Goal: Task Accomplishment & Management: Use online tool/utility

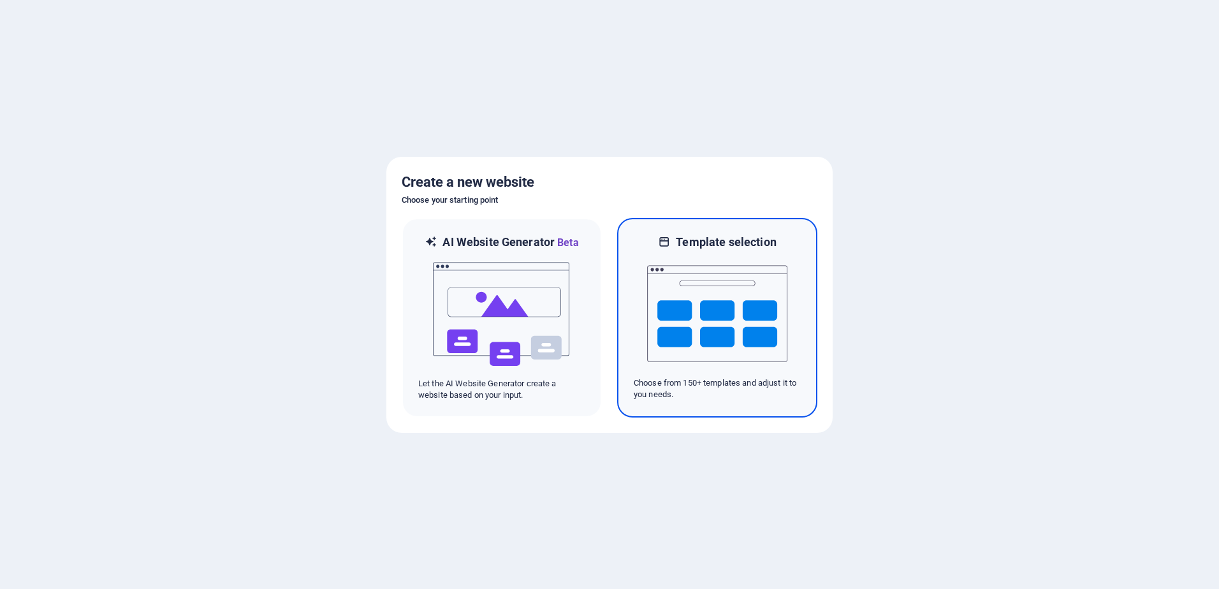
click at [736, 309] on img at bounding box center [717, 313] width 140 height 127
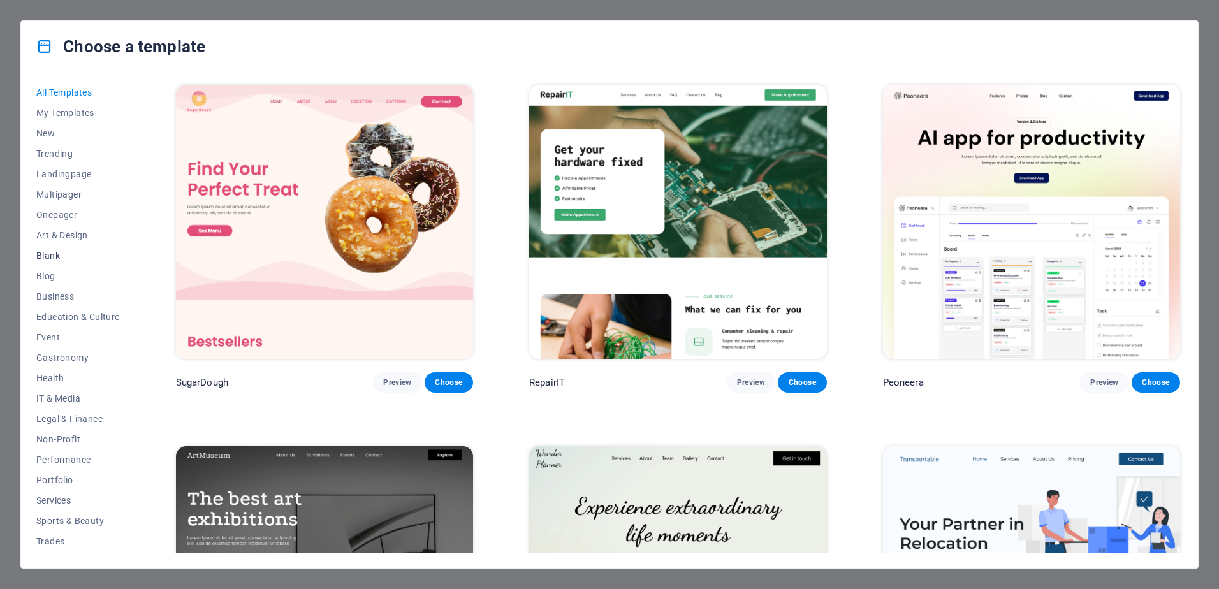
click at [46, 254] on span "Blank" at bounding box center [78, 256] width 84 height 10
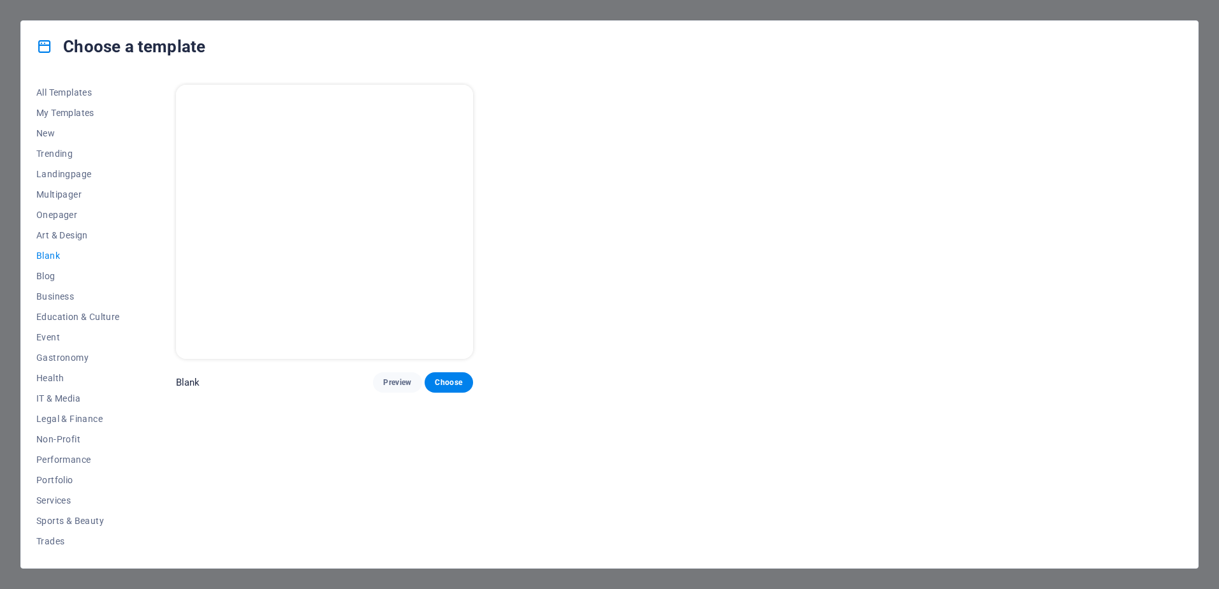
click at [308, 252] on img at bounding box center [324, 222] width 297 height 274
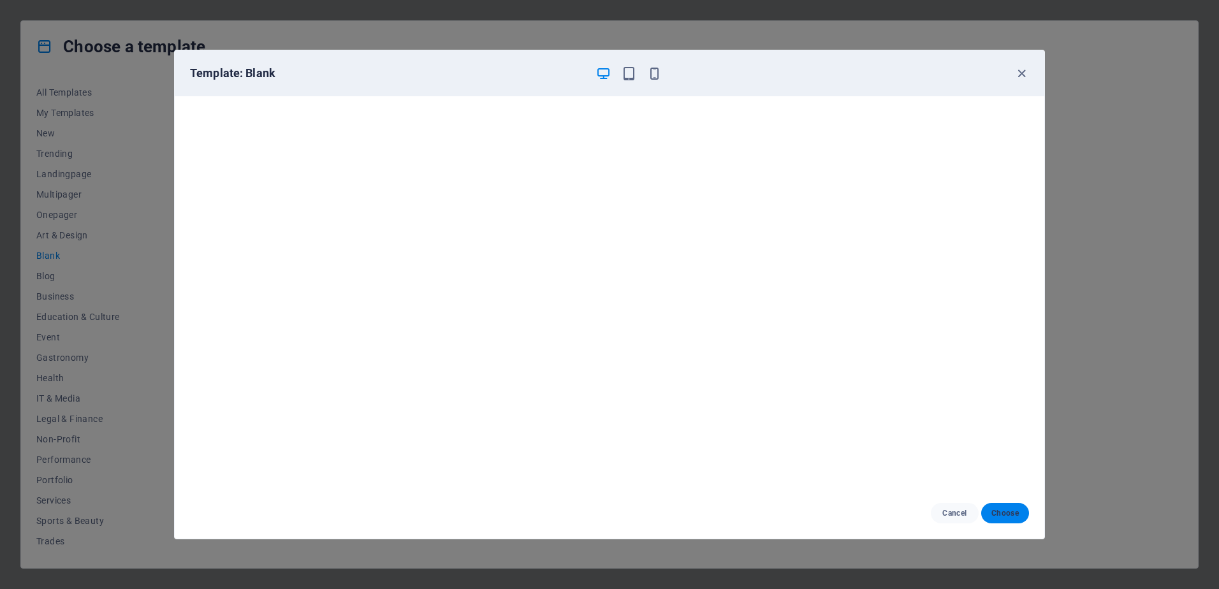
click at [1015, 510] on span "Choose" at bounding box center [1004, 513] width 27 height 10
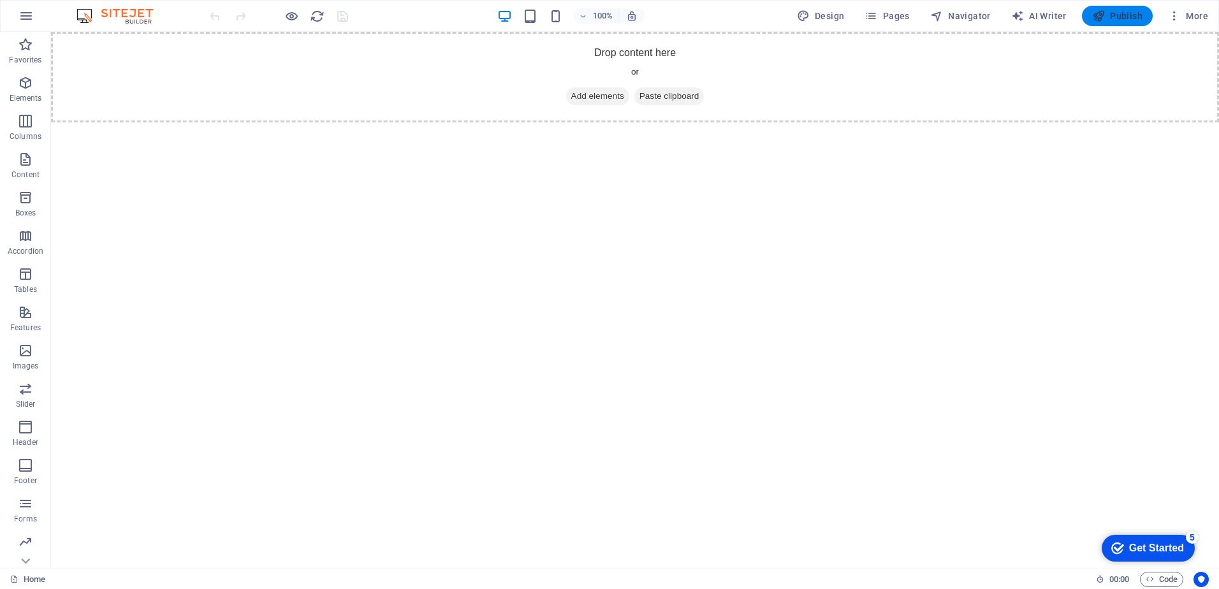
click at [1121, 17] on span "Publish" at bounding box center [1117, 16] width 50 height 13
